Goal: Task Accomplishment & Management: Use online tool/utility

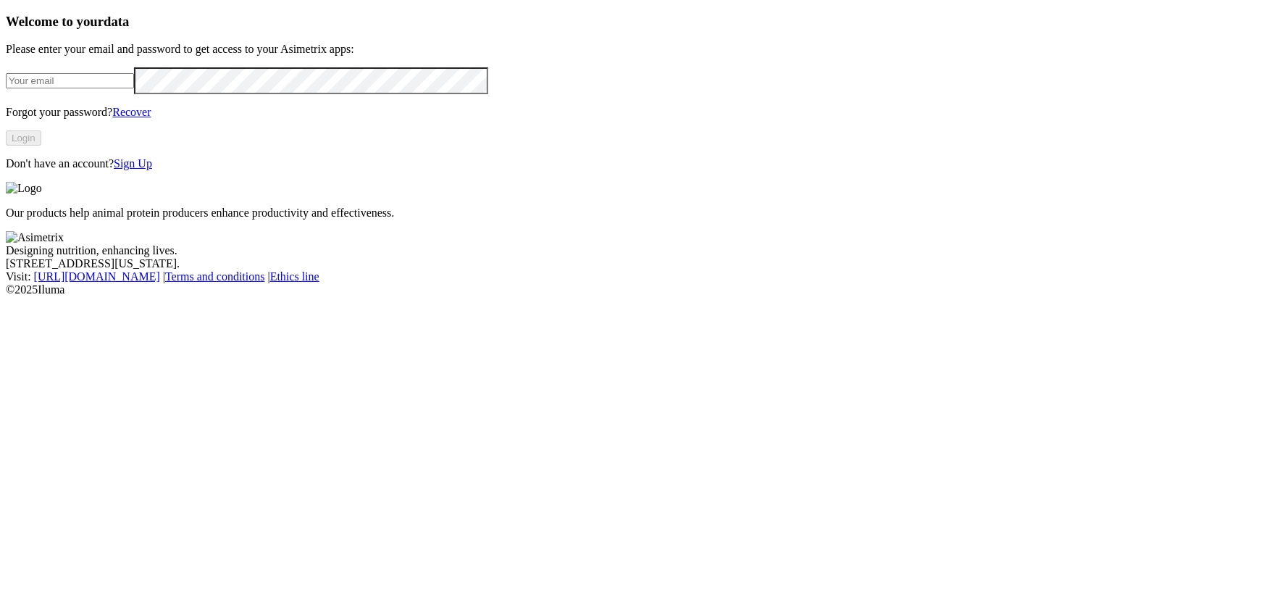
type input "[PERSON_NAME][EMAIL_ADDRESS][DOMAIN_NAME]"
click at [41, 146] on button "Login" at bounding box center [23, 137] width 35 height 15
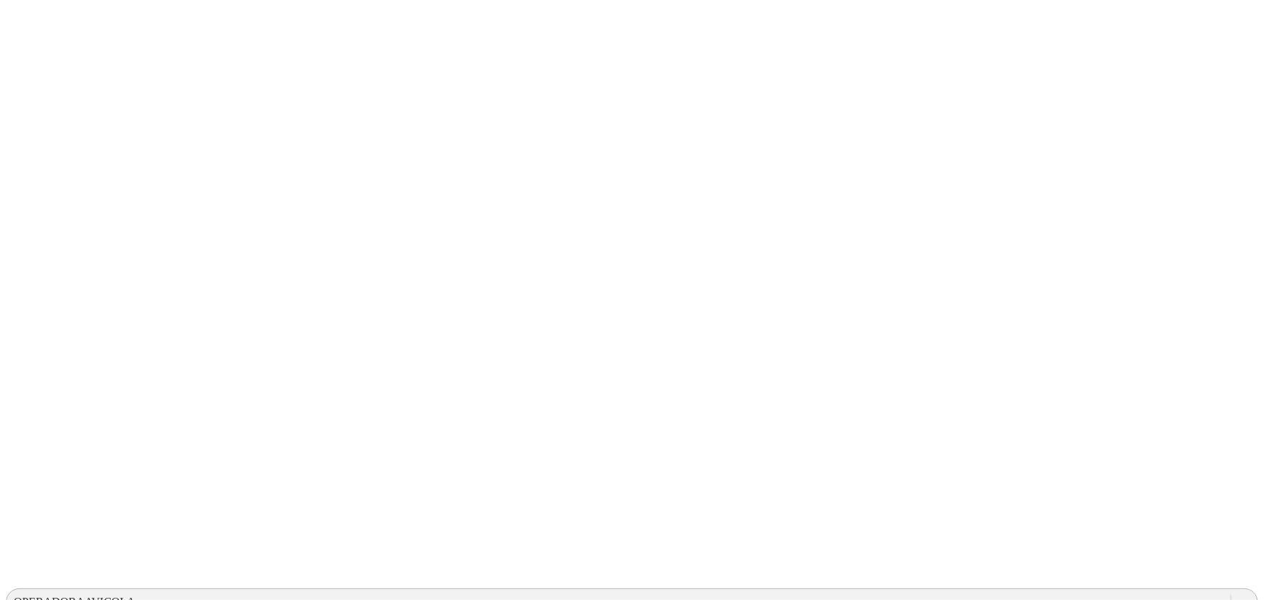
click at [1025, 591] on div "OPERADORAAVICOLA" at bounding box center [619, 602] width 1224 height 22
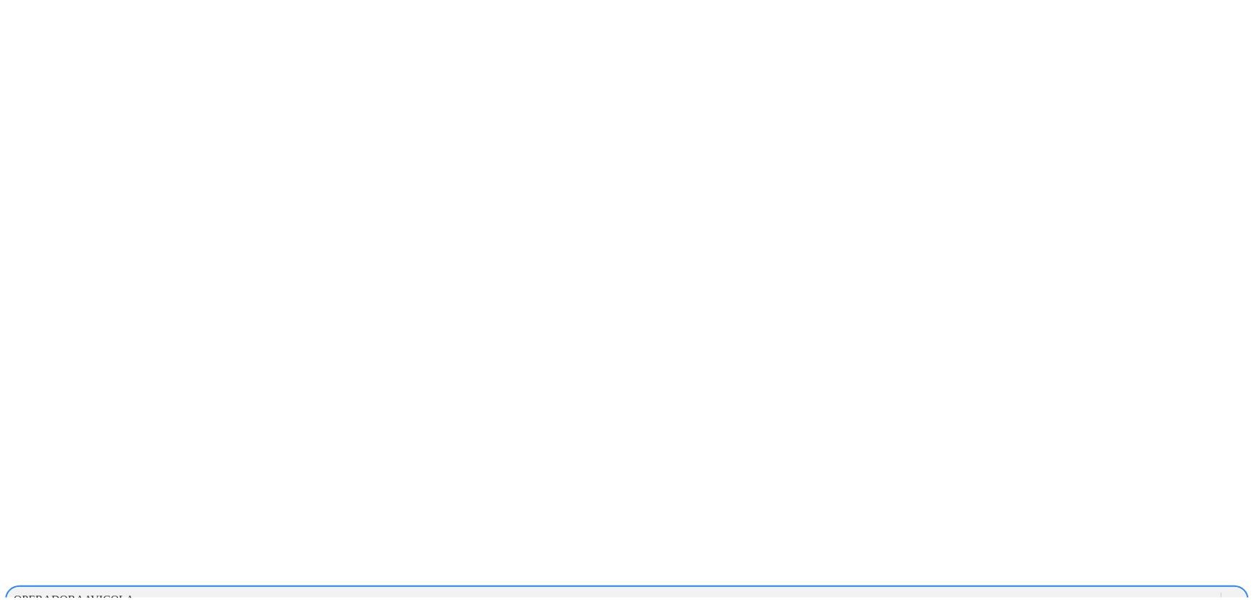
scroll to position [395, 0]
